Goal: Task Accomplishment & Management: Use online tool/utility

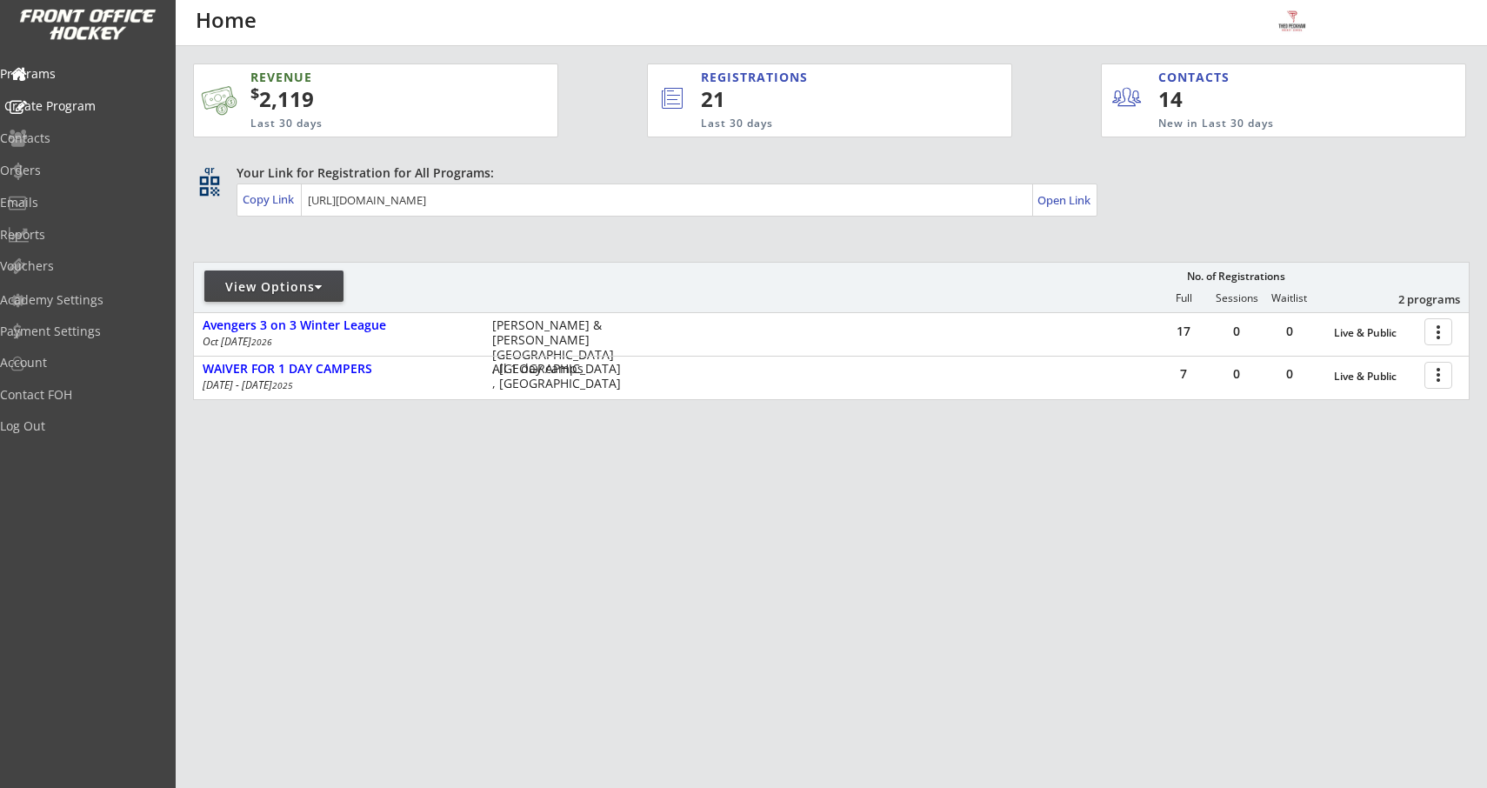
click at [109, 107] on div "Create Program" at bounding box center [82, 106] width 157 height 12
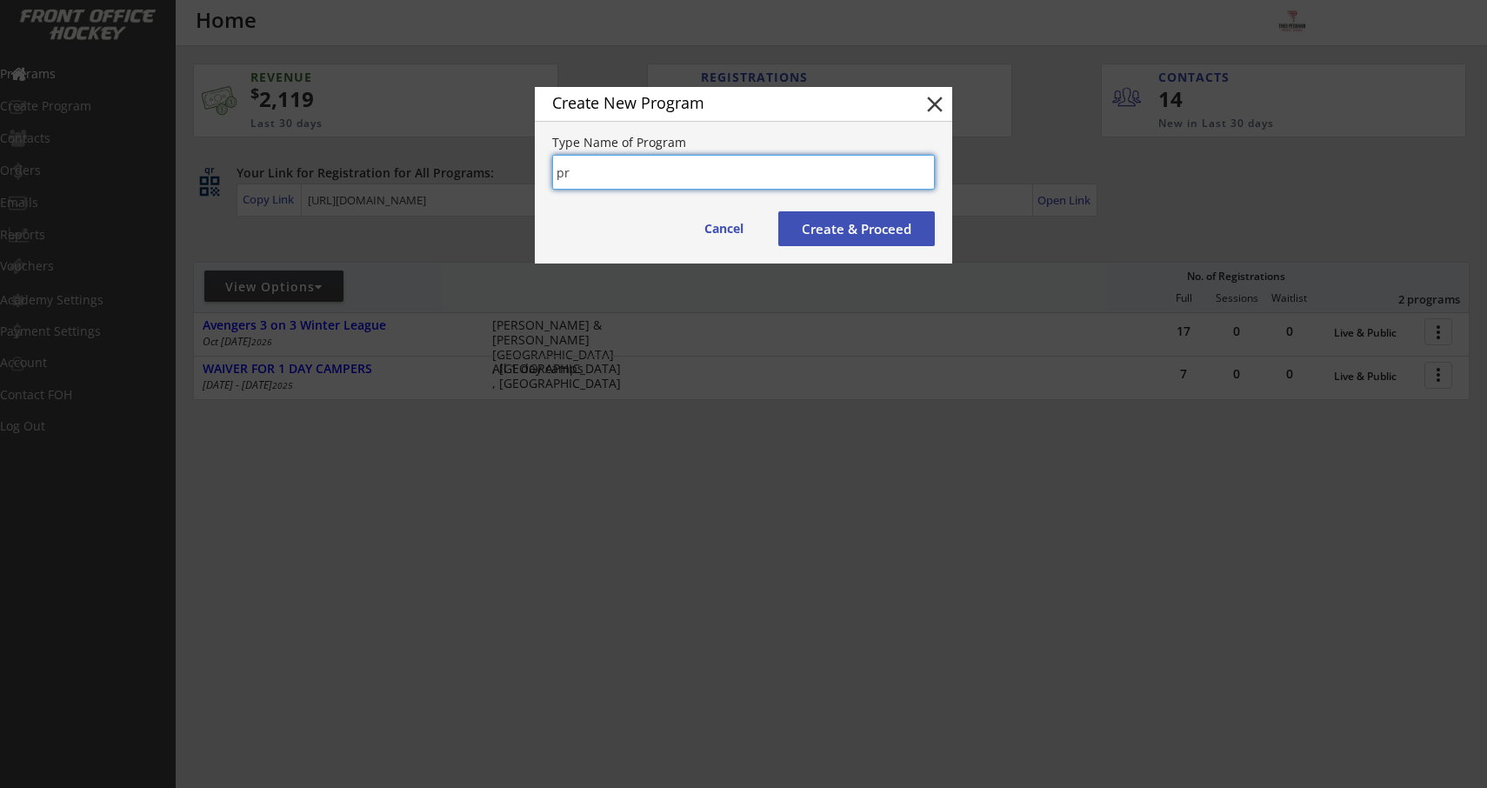
type input "p"
type input "T"
type input "Morning tune up [DATE]"
click at [826, 231] on button "Create & Proceed" at bounding box center [856, 228] width 157 height 35
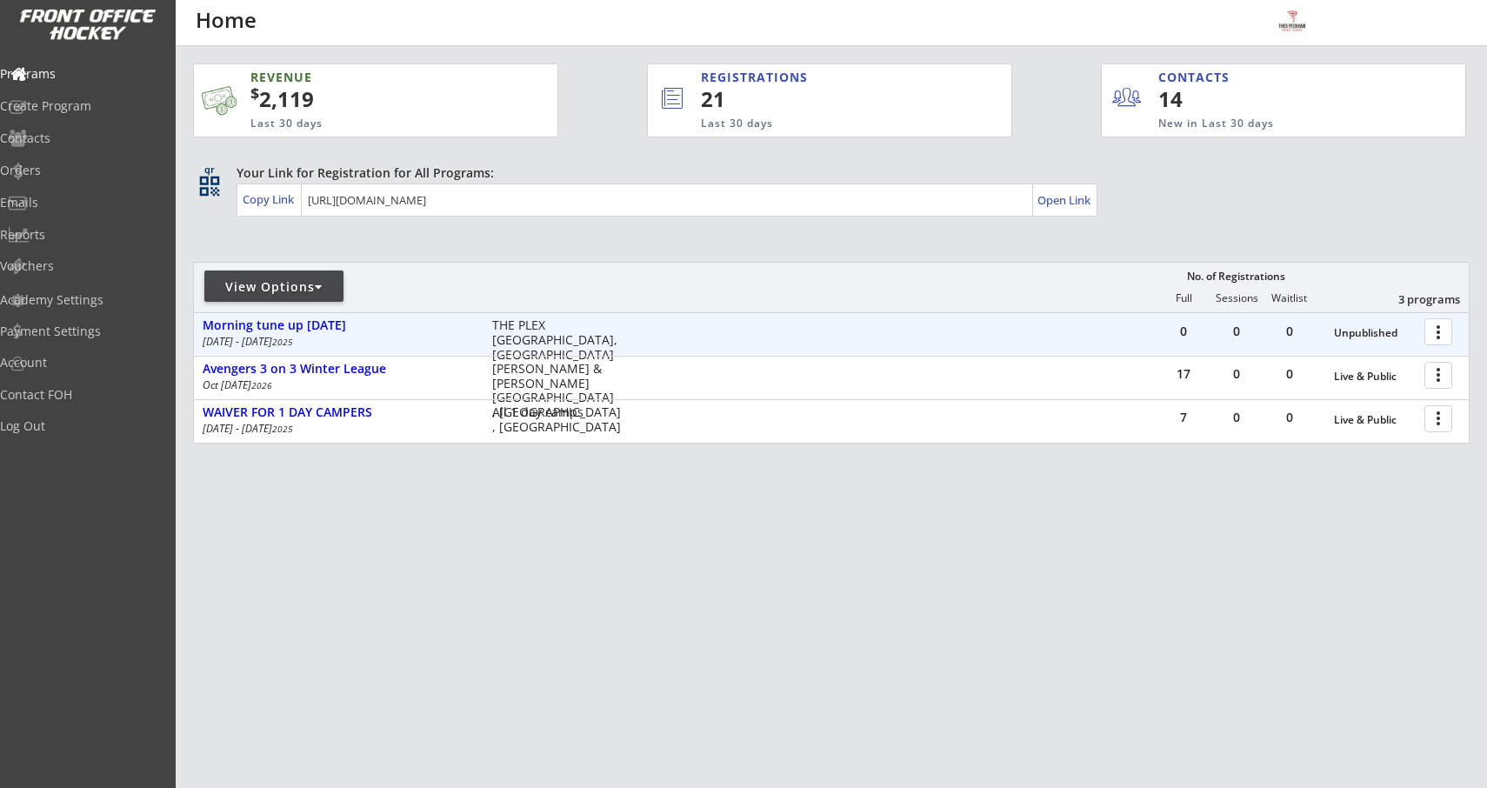
click at [1438, 329] on div at bounding box center [1441, 331] width 30 height 30
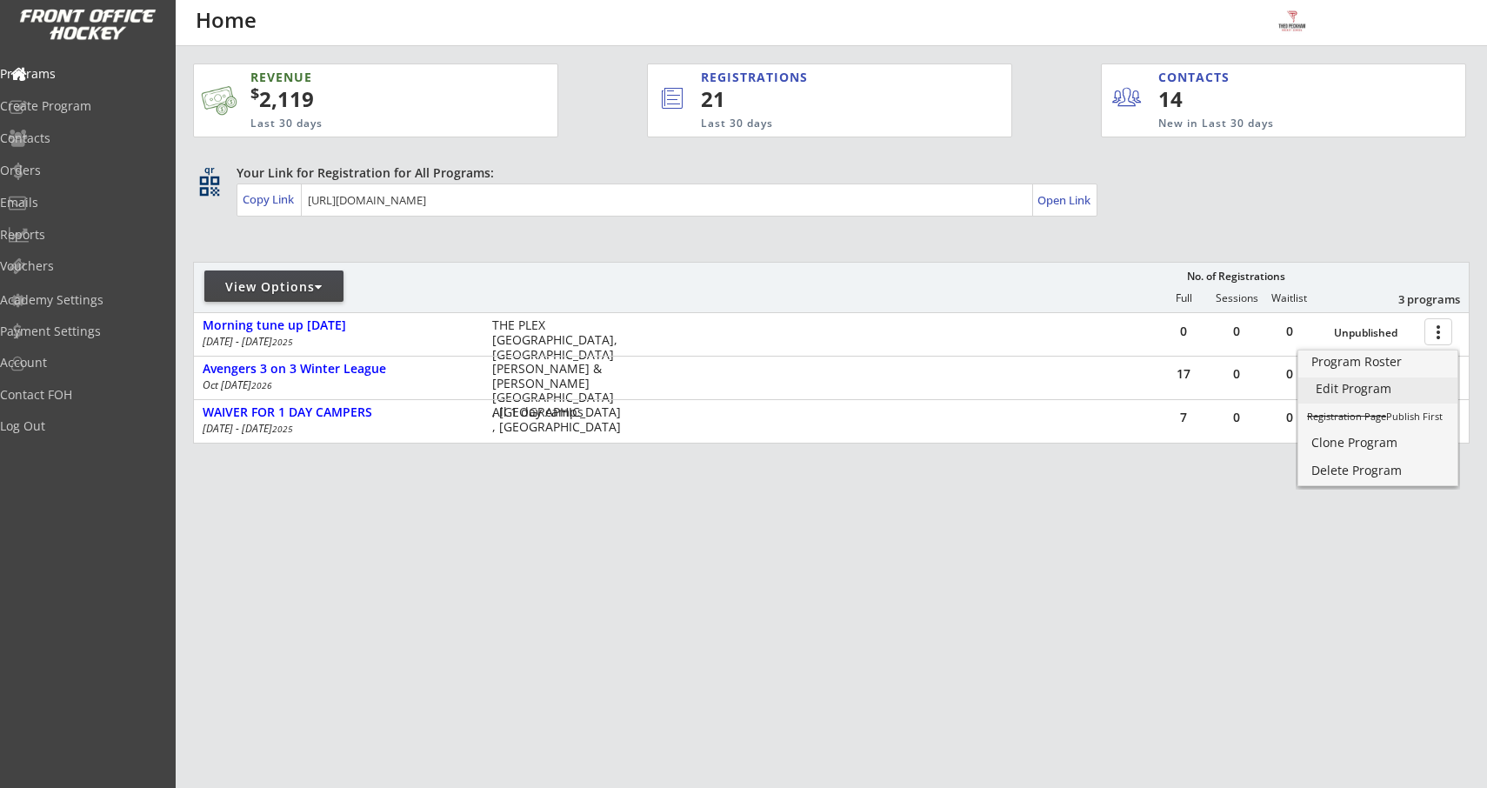
click at [1355, 389] on div "Edit Program" at bounding box center [1378, 389] width 124 height 12
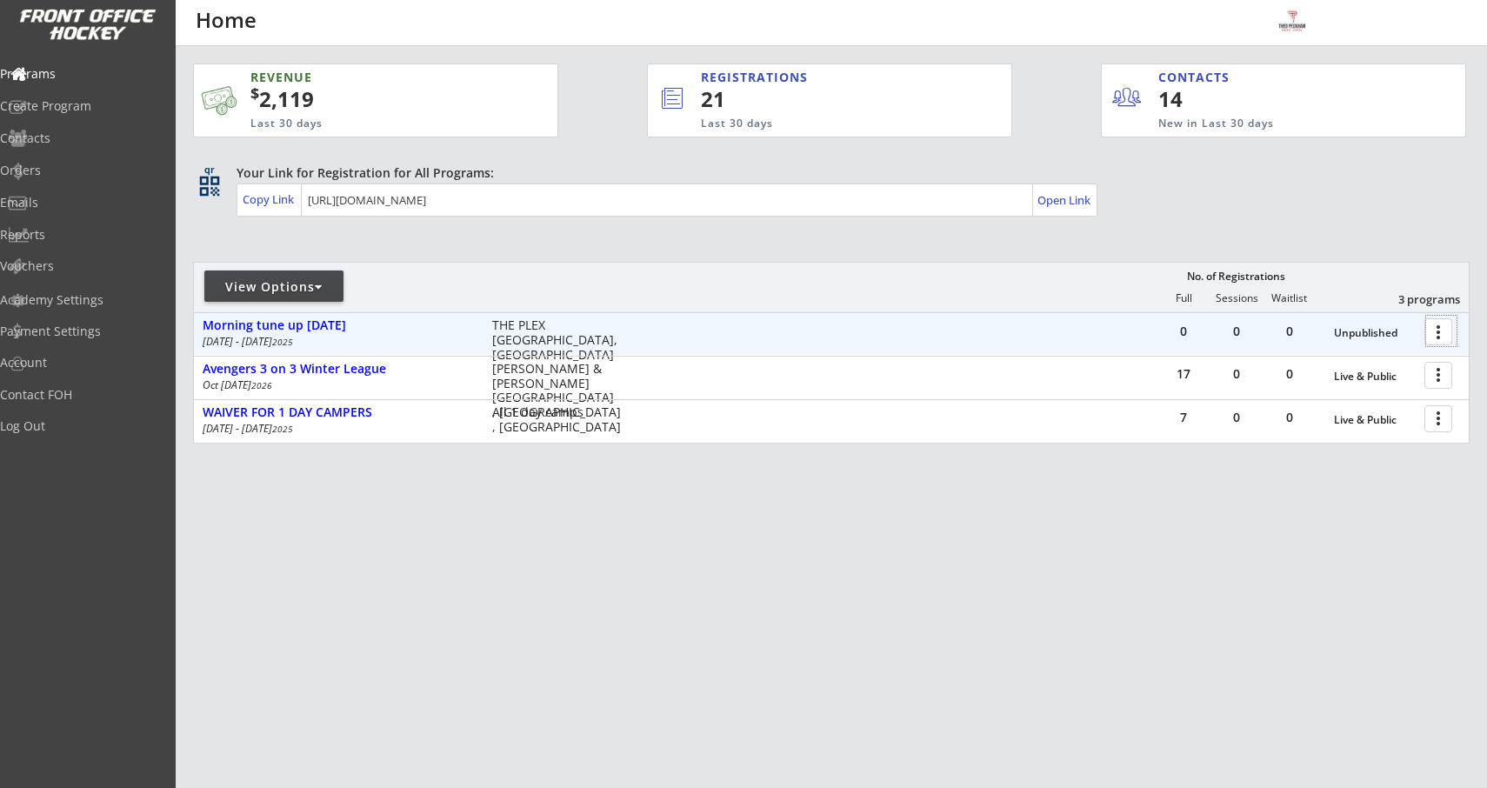
click at [1446, 324] on div at bounding box center [1441, 331] width 30 height 30
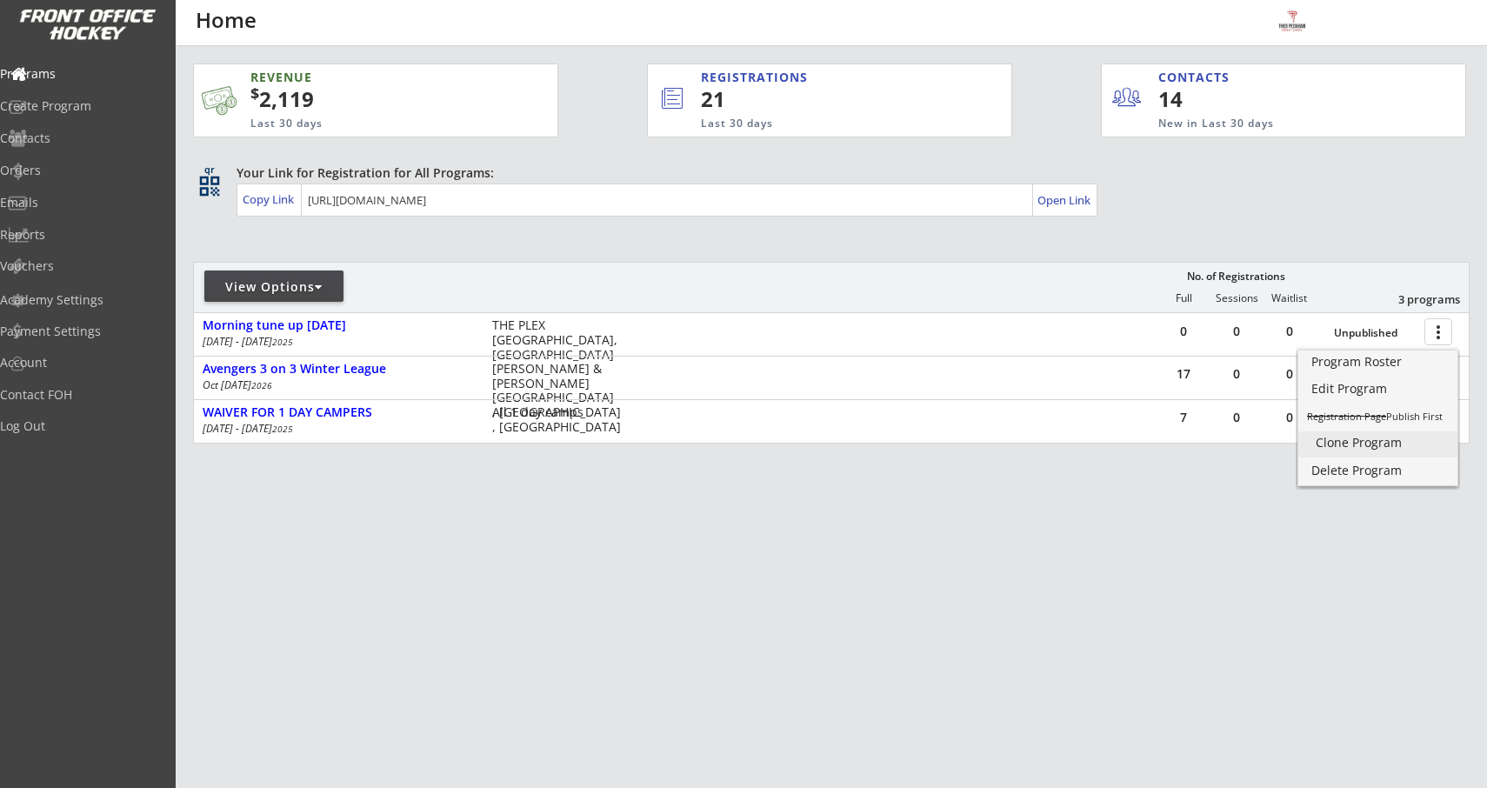
click at [1336, 438] on div "Clone Program" at bounding box center [1378, 443] width 124 height 12
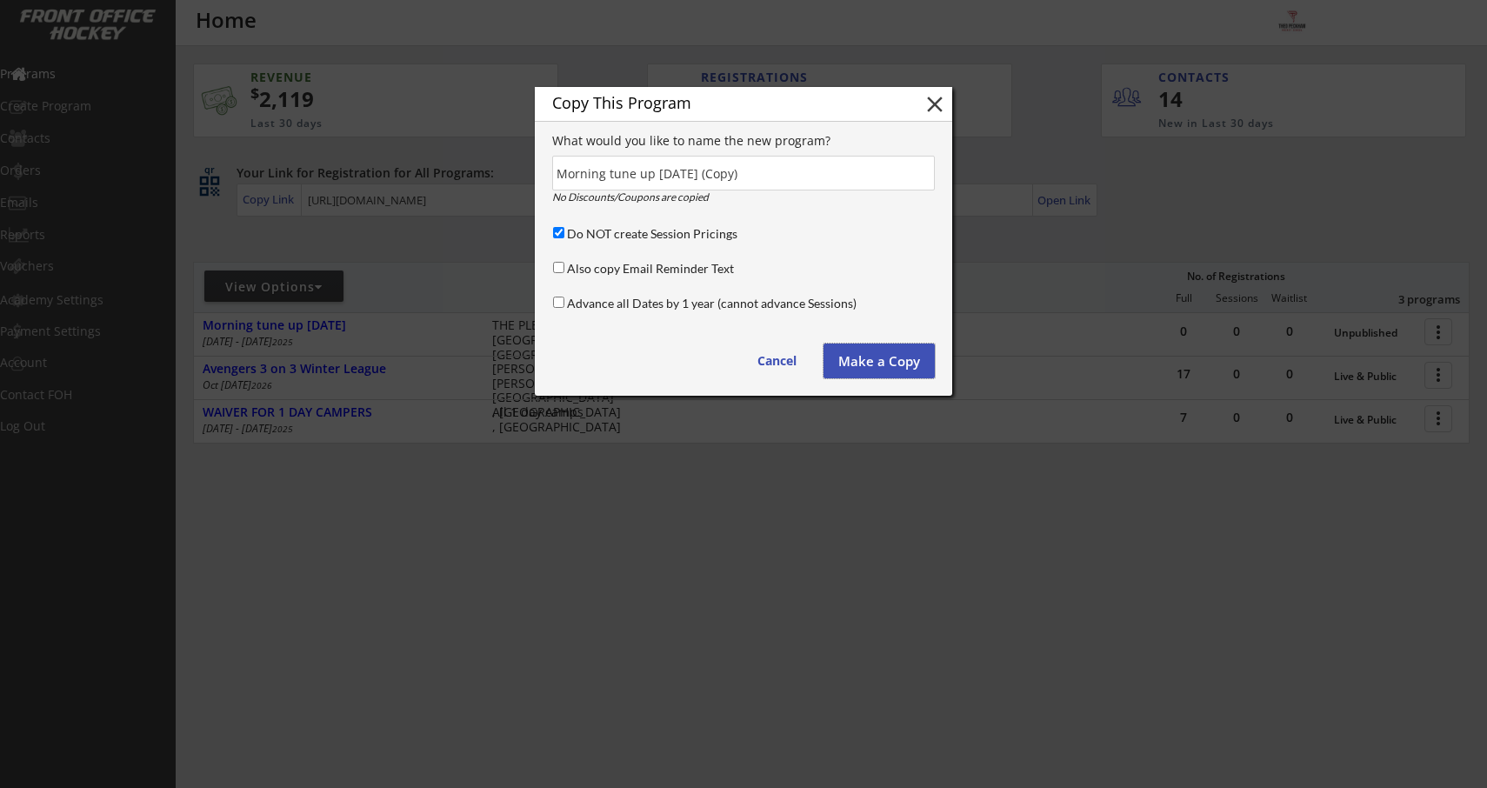
click at [889, 367] on button "Make a Copy" at bounding box center [879, 361] width 111 height 35
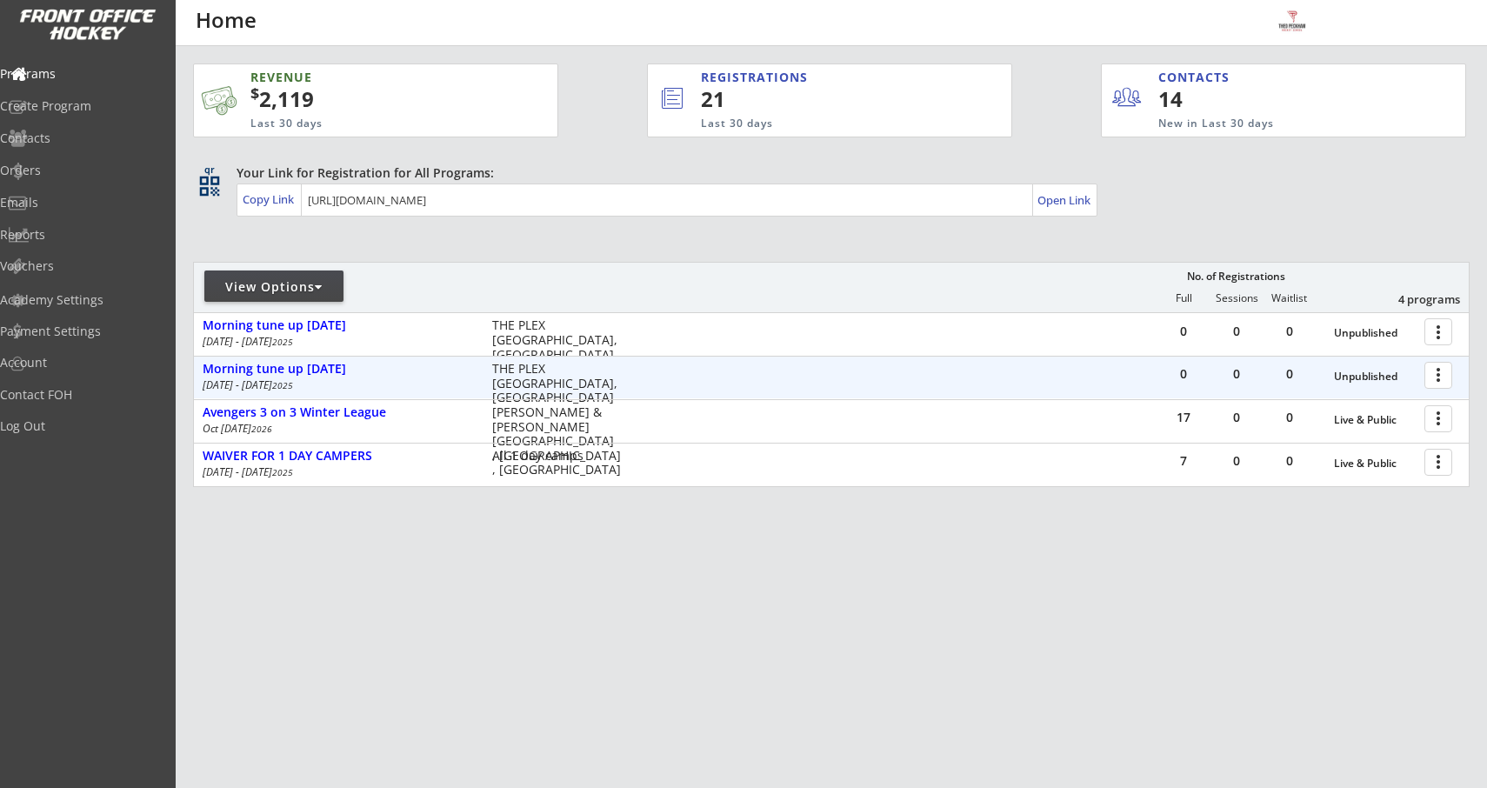
click at [1443, 377] on div at bounding box center [1441, 374] width 30 height 30
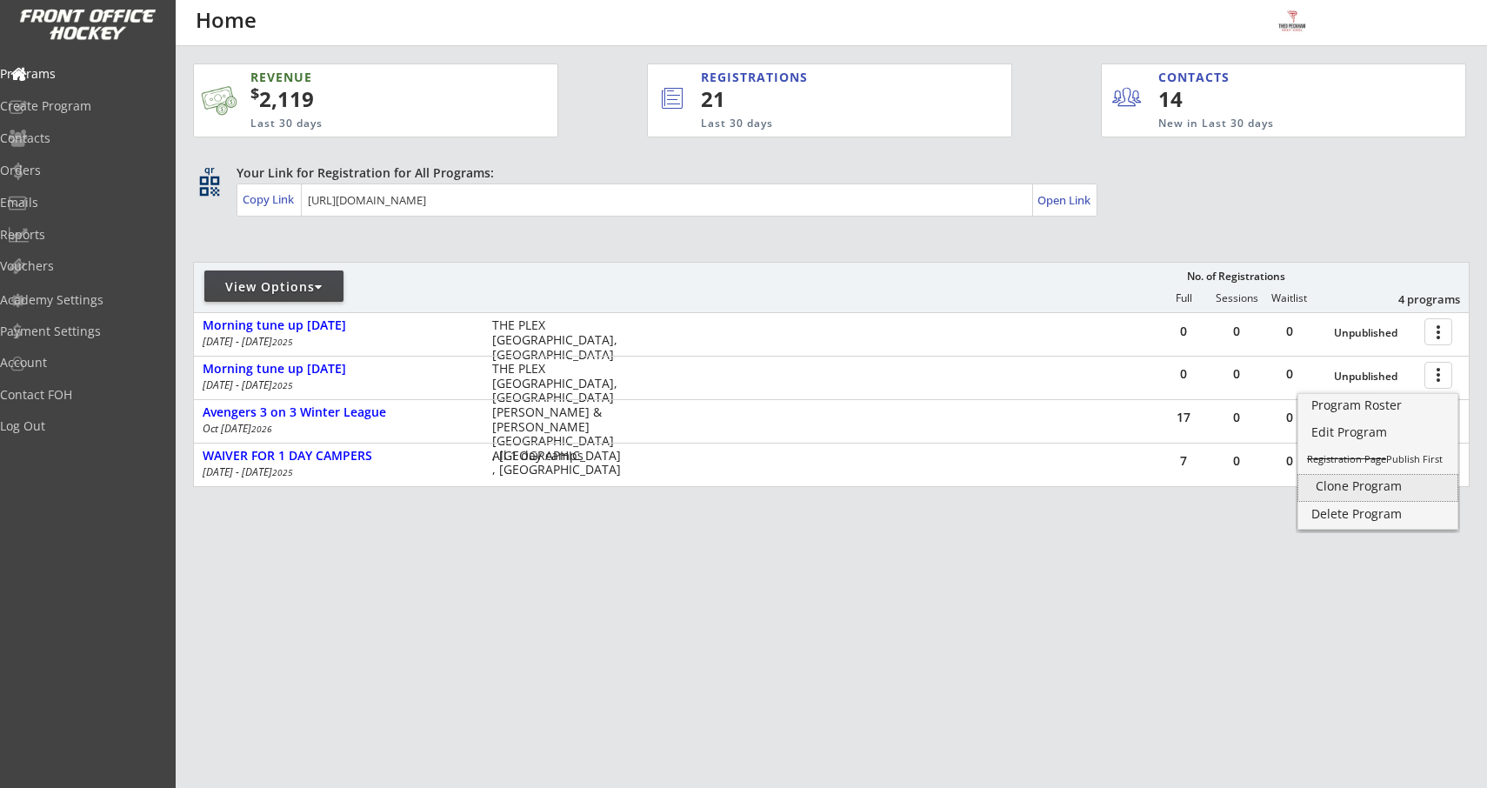
click at [1322, 492] on div "Clone Program" at bounding box center [1378, 486] width 124 height 12
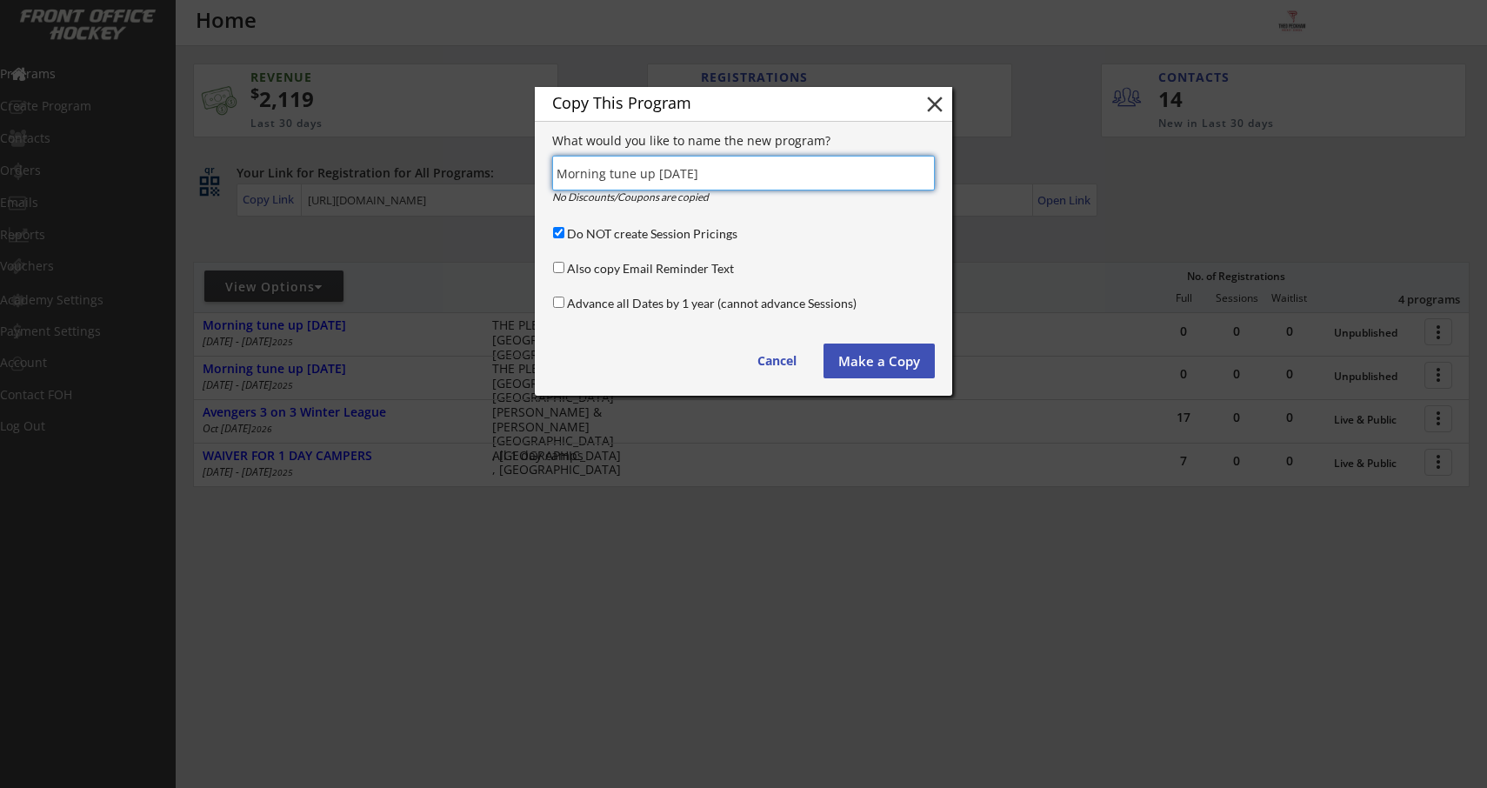
type input "Morning tune up [DATE]"
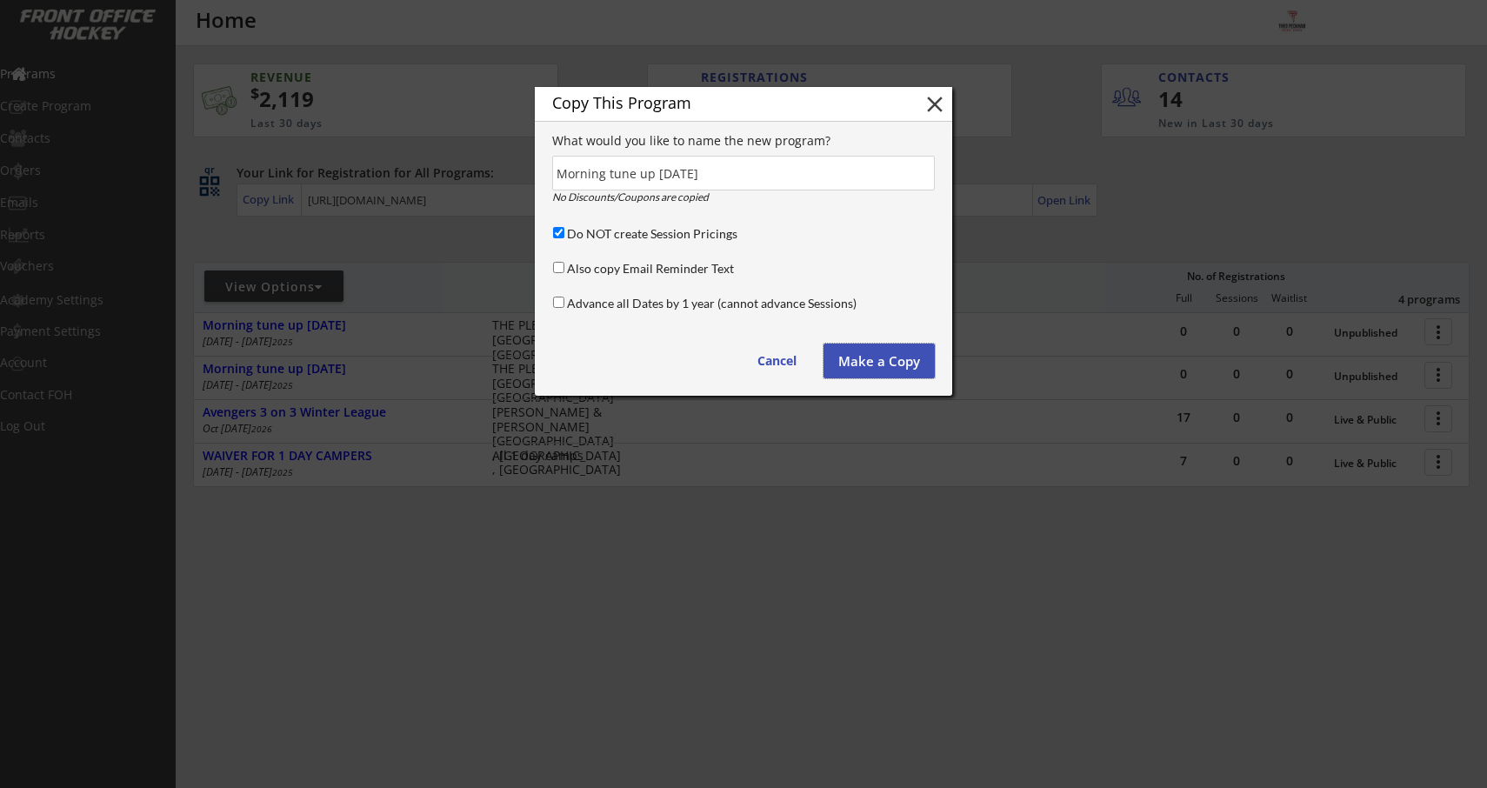
click at [854, 362] on button "Make a Copy" at bounding box center [879, 361] width 111 height 35
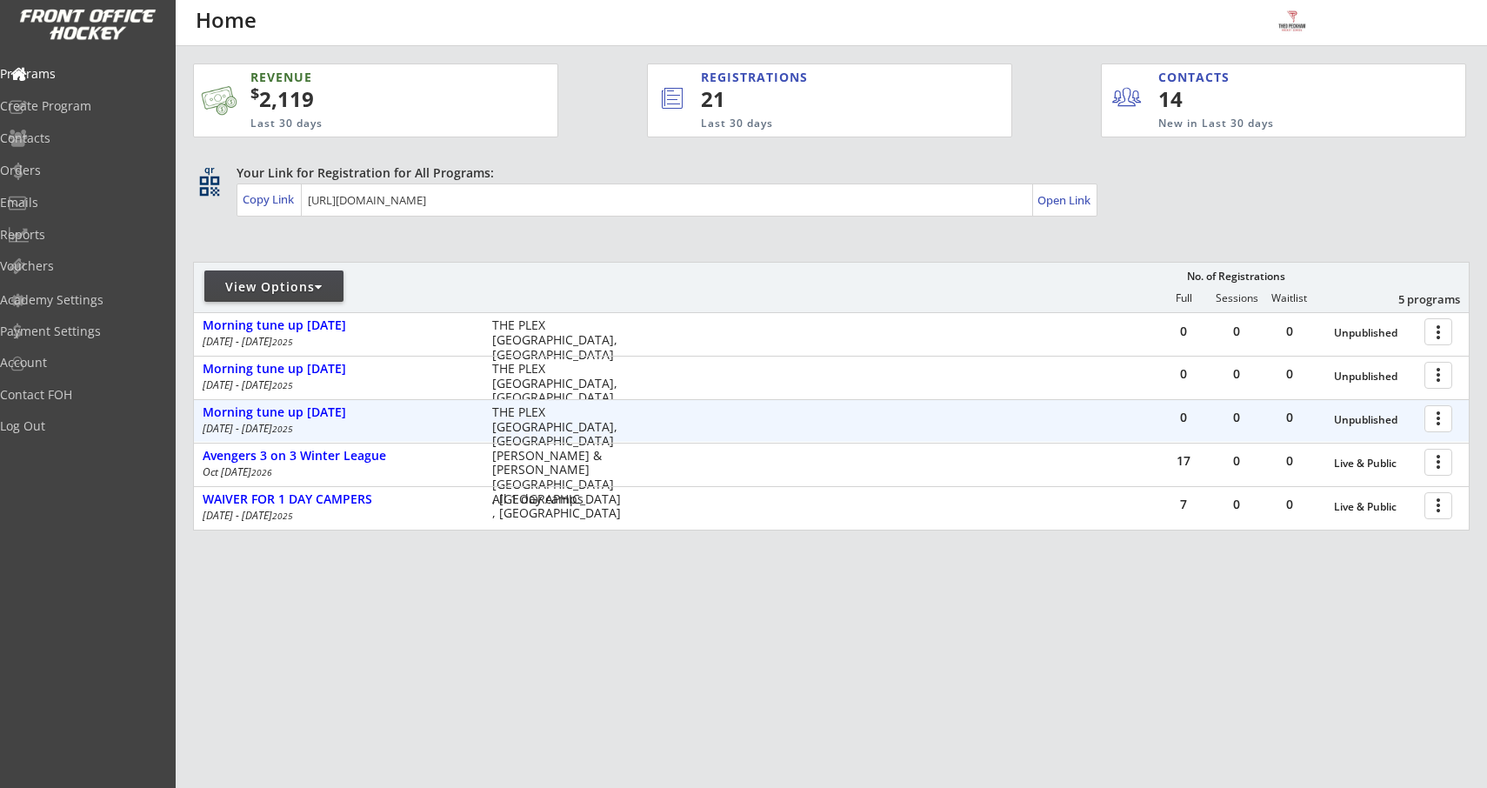
click at [1440, 421] on div at bounding box center [1441, 418] width 30 height 30
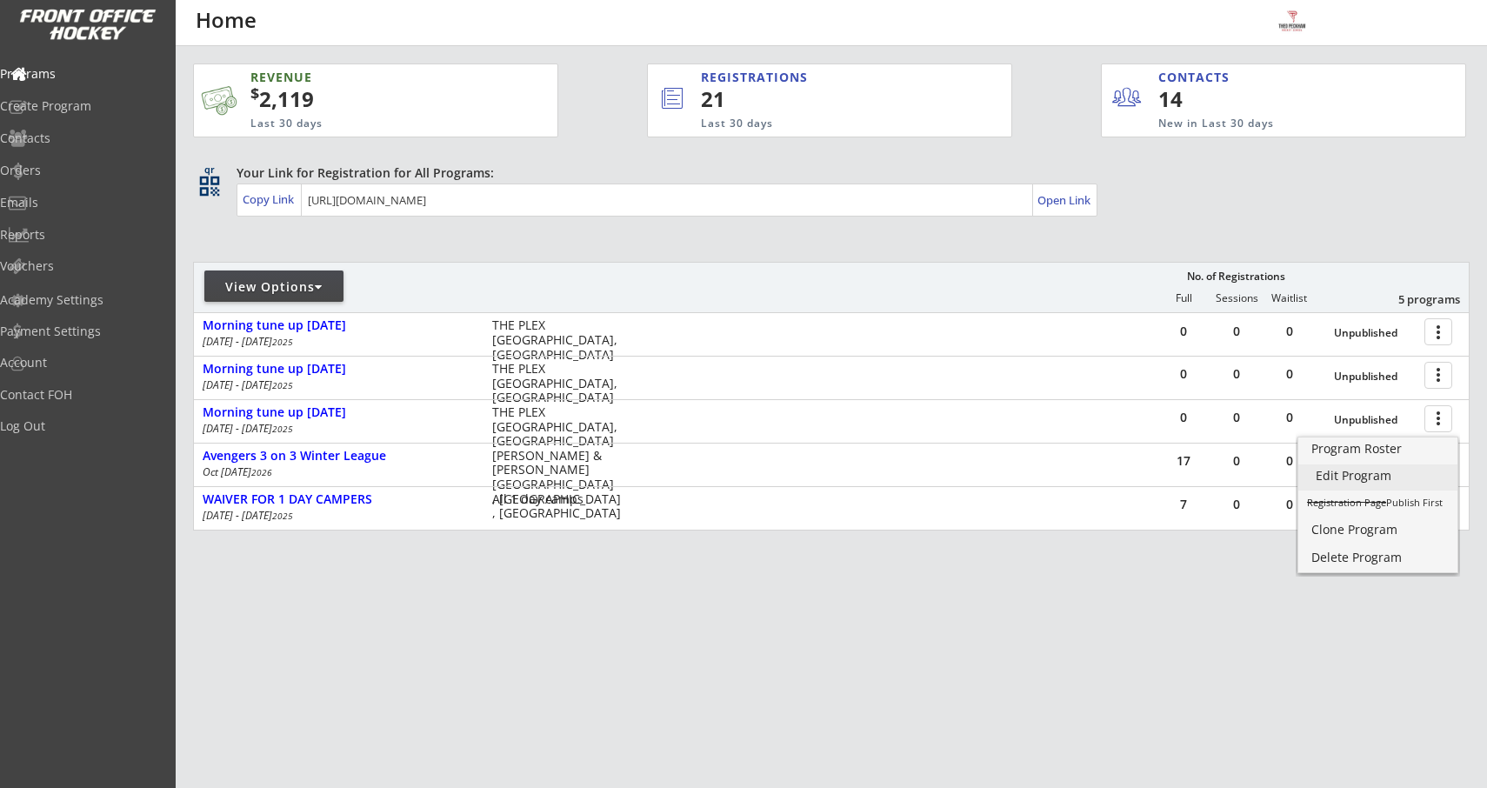
click at [1358, 478] on div "Edit Program" at bounding box center [1378, 476] width 124 height 12
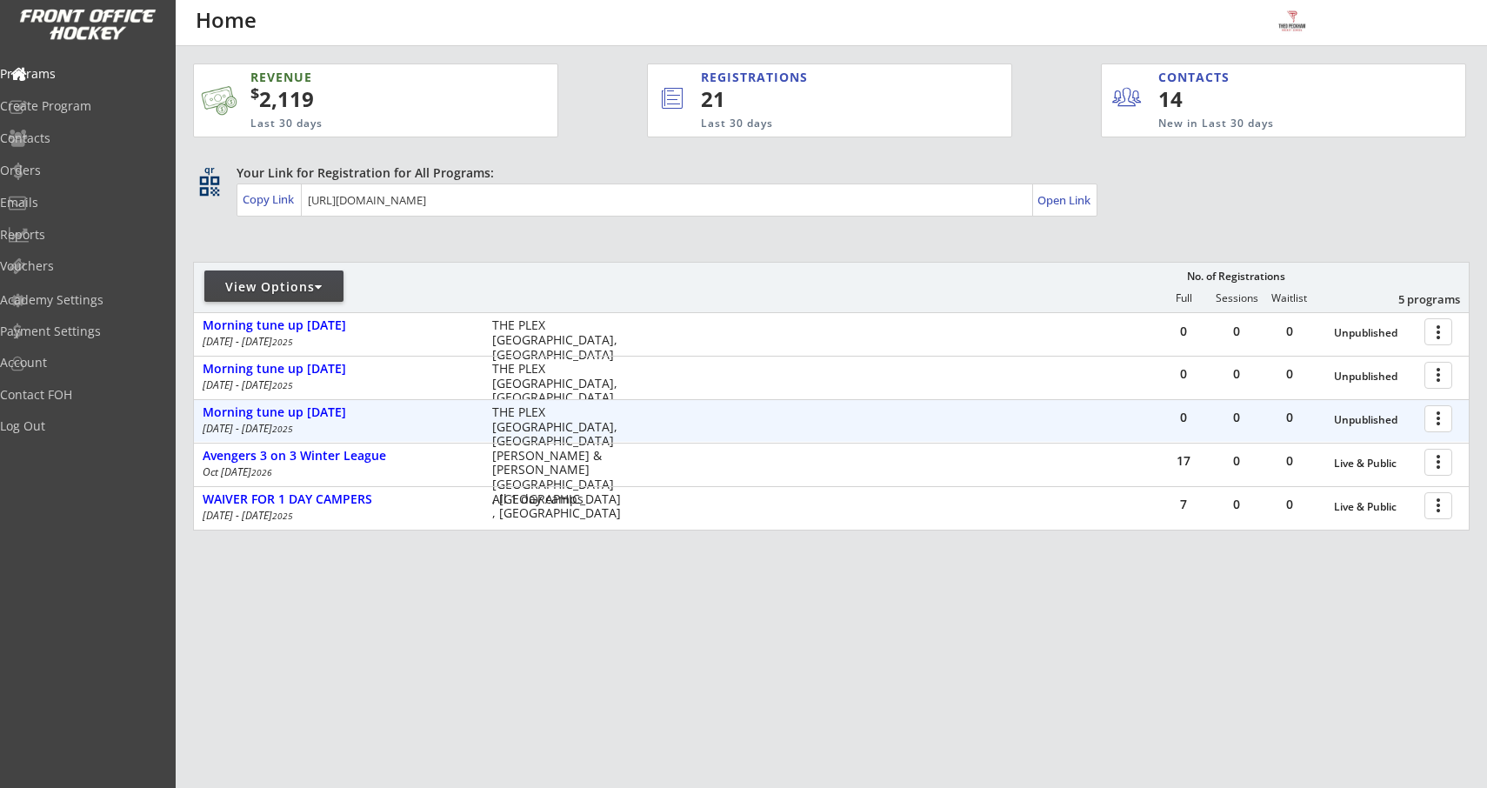
click at [1440, 415] on div at bounding box center [1441, 418] width 30 height 30
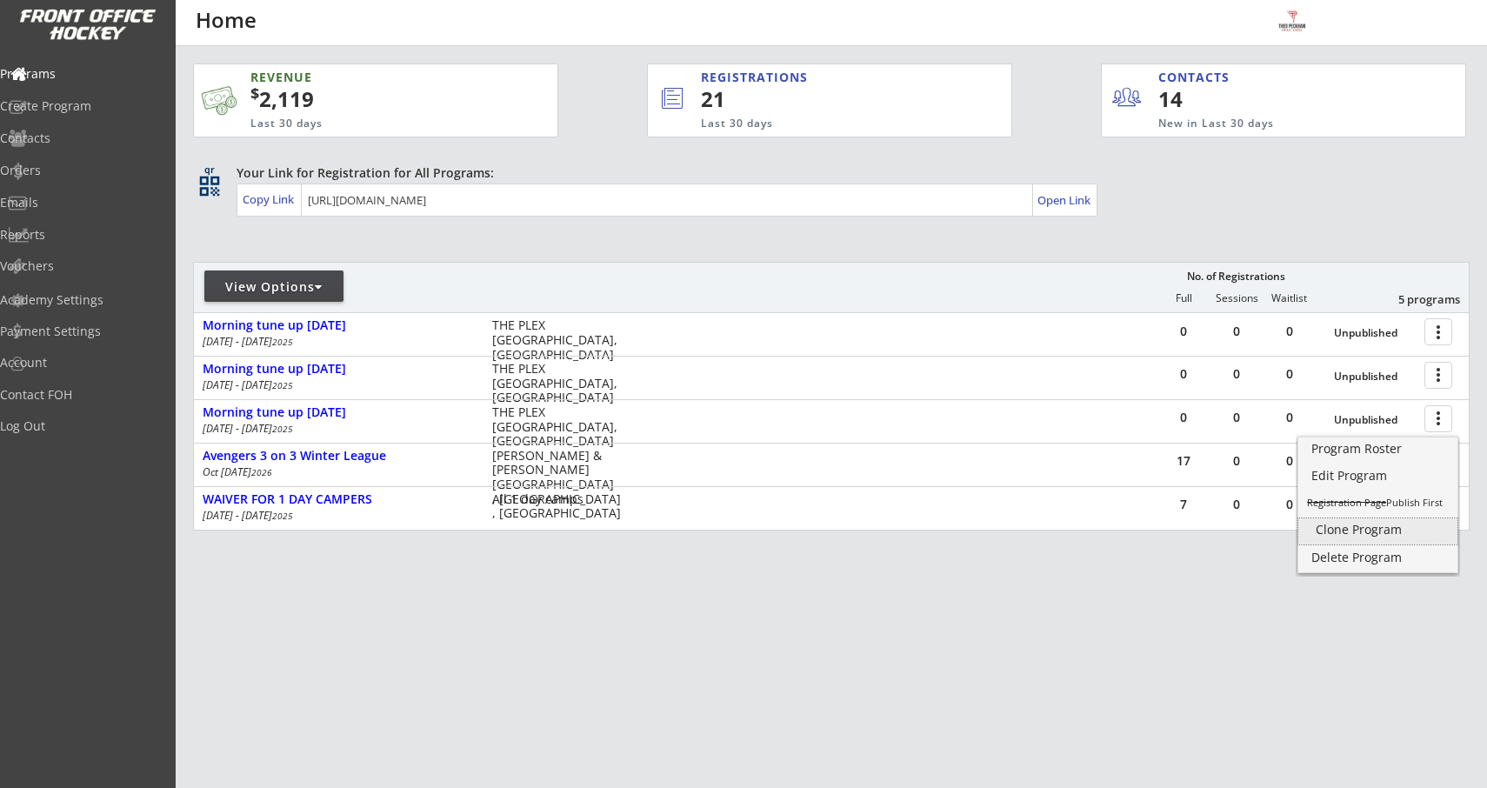
click at [1353, 524] on div "Clone Program" at bounding box center [1378, 530] width 124 height 12
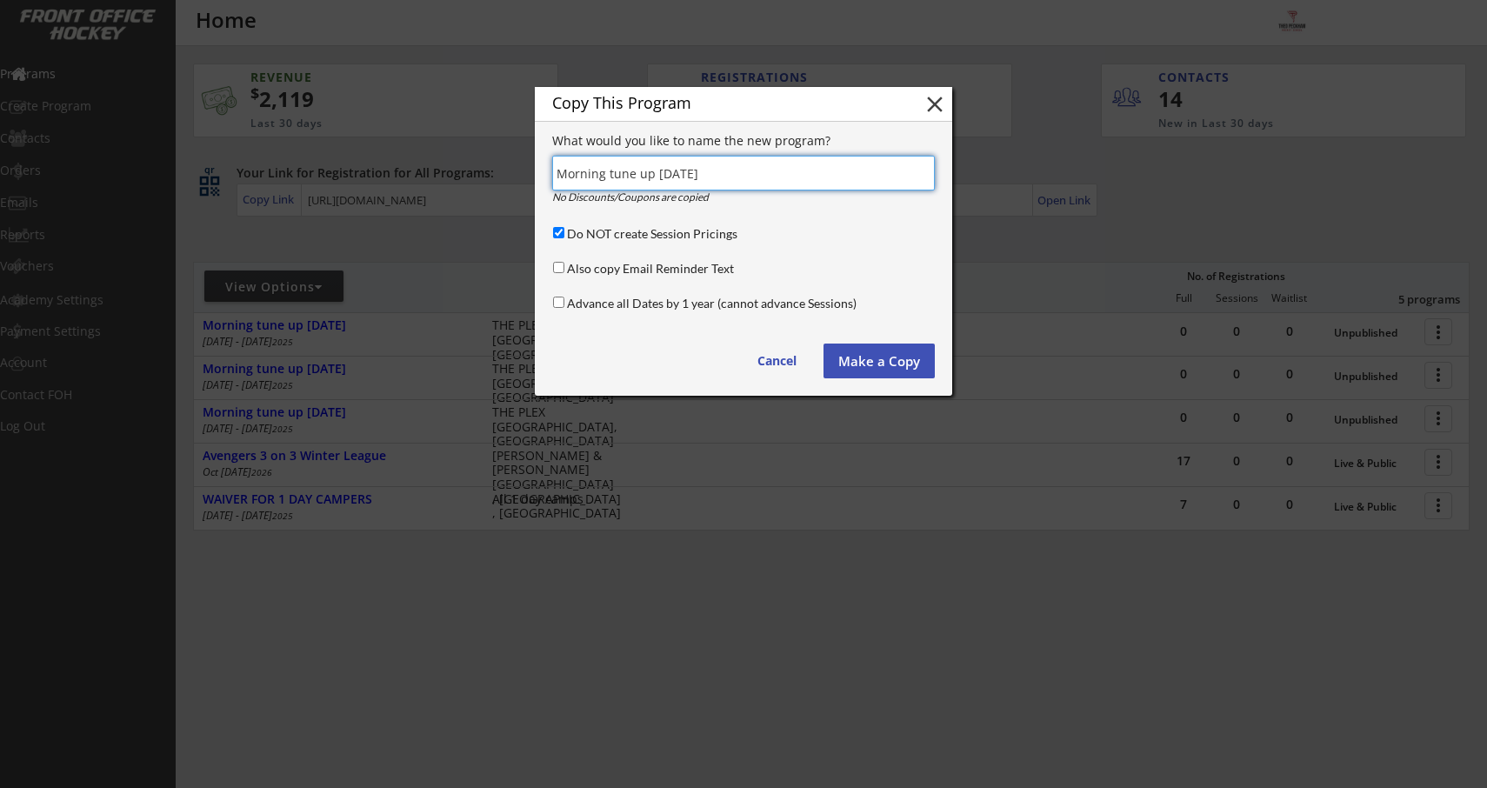
type input "Morning tune up [DATE]"
click at [878, 370] on button "Make a Copy" at bounding box center [879, 361] width 111 height 35
